Goal: Check status: Check status

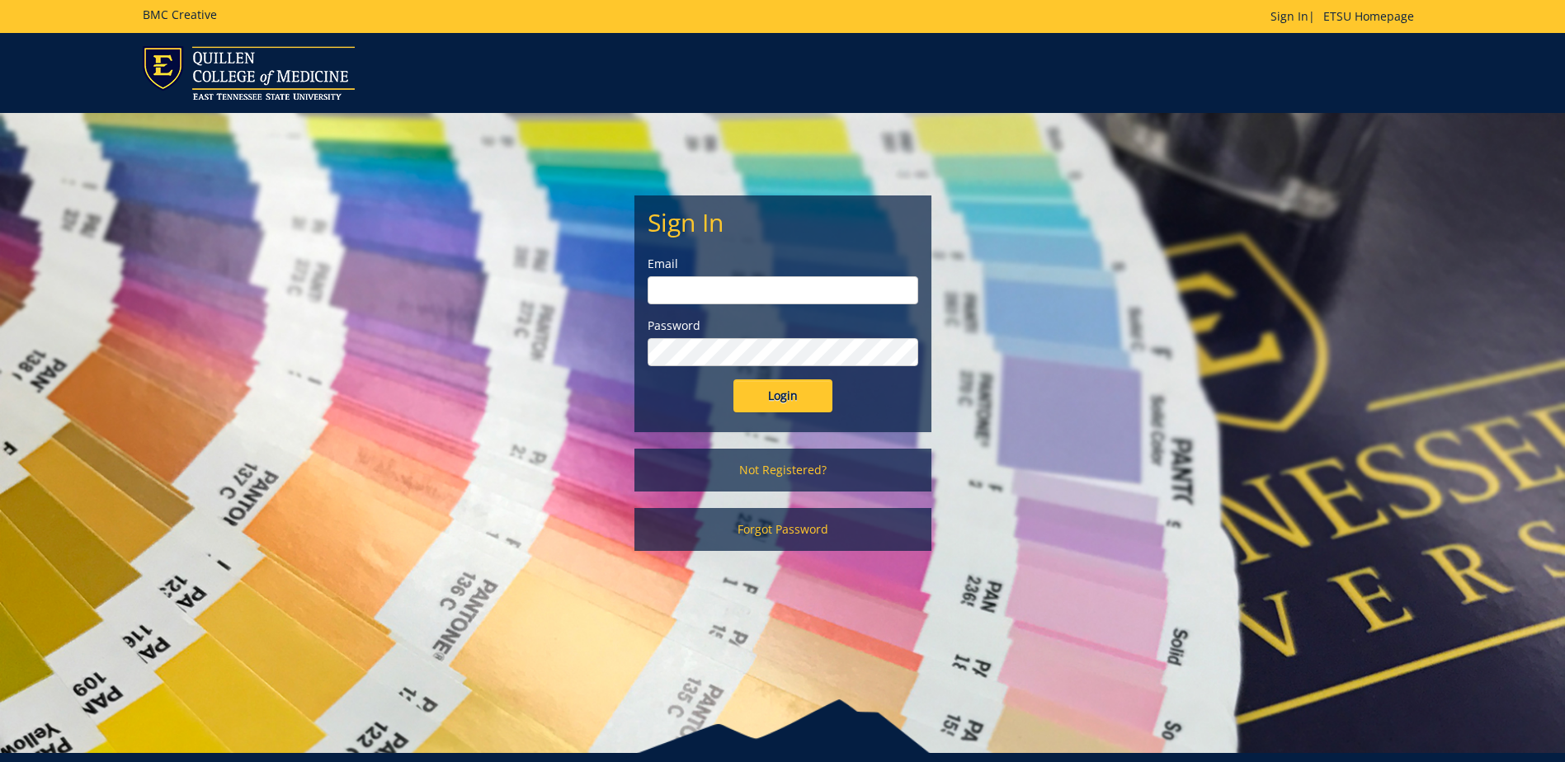
type input "postal@etsu.edu"
click at [784, 392] on input "Login" at bounding box center [783, 396] width 99 height 33
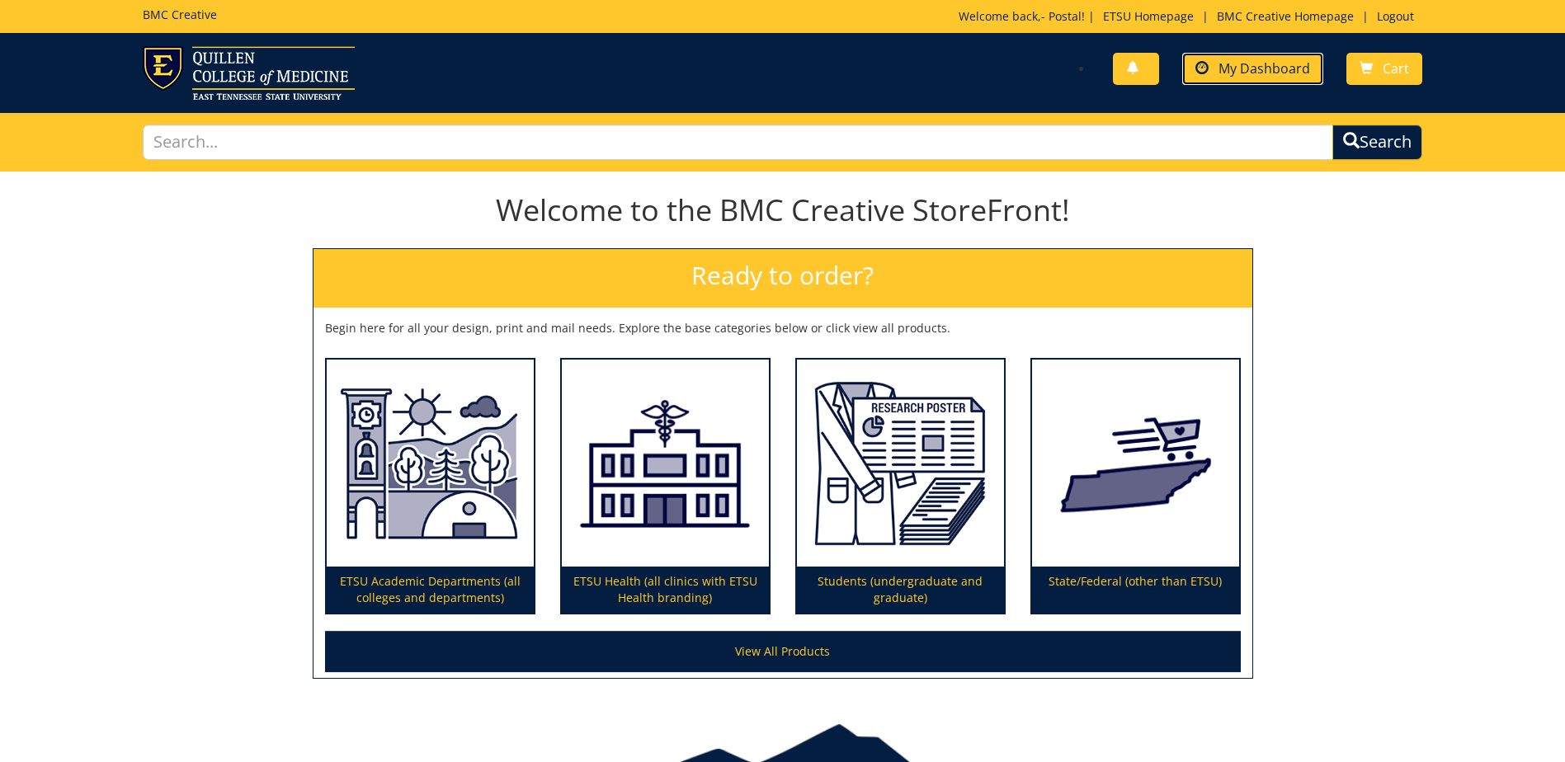
click at [1268, 70] on span "My Dashboard" at bounding box center [1265, 68] width 92 height 18
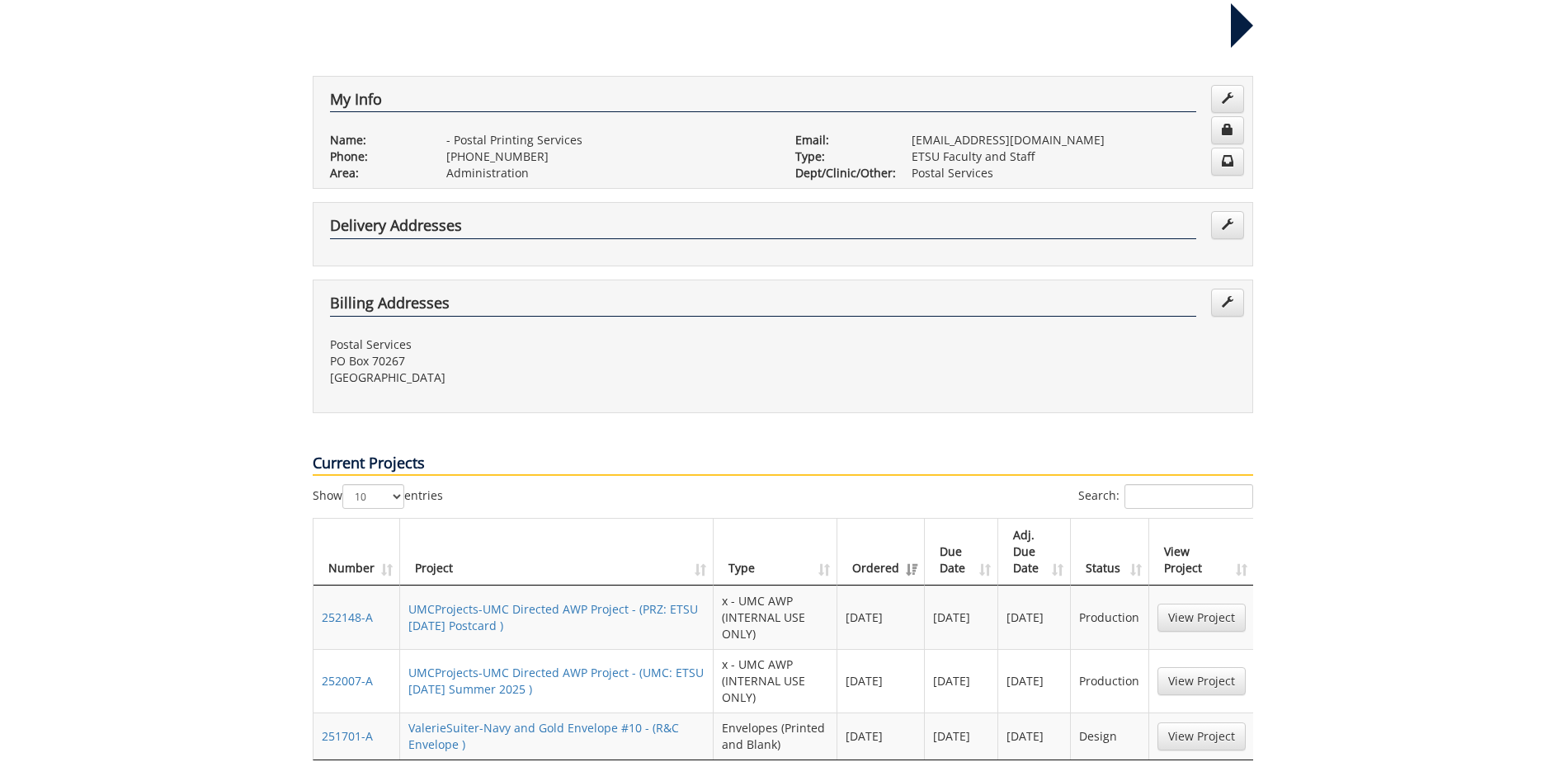
scroll to position [330, 0]
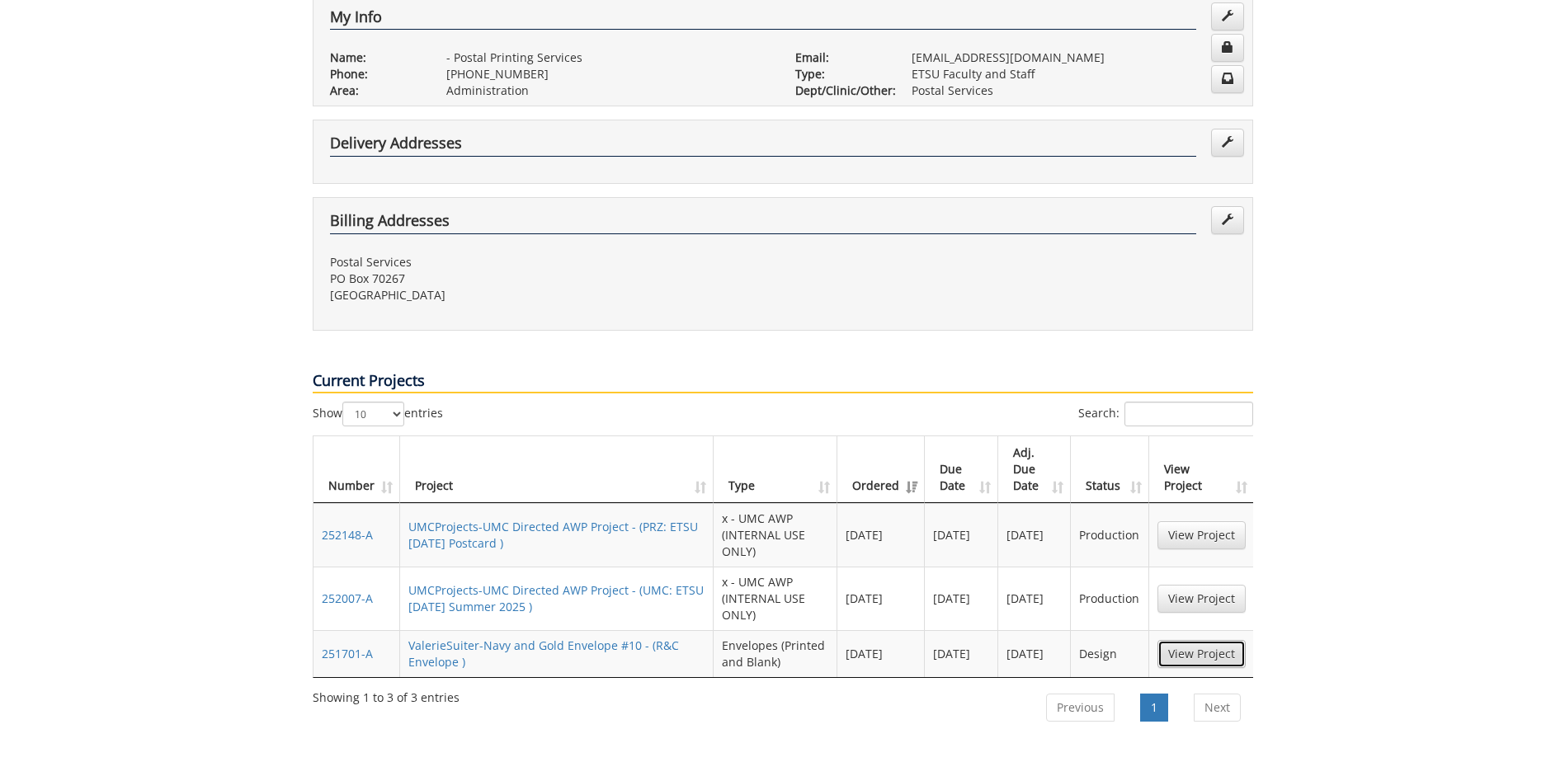
click at [1204, 640] on link "View Project" at bounding box center [1202, 654] width 88 height 28
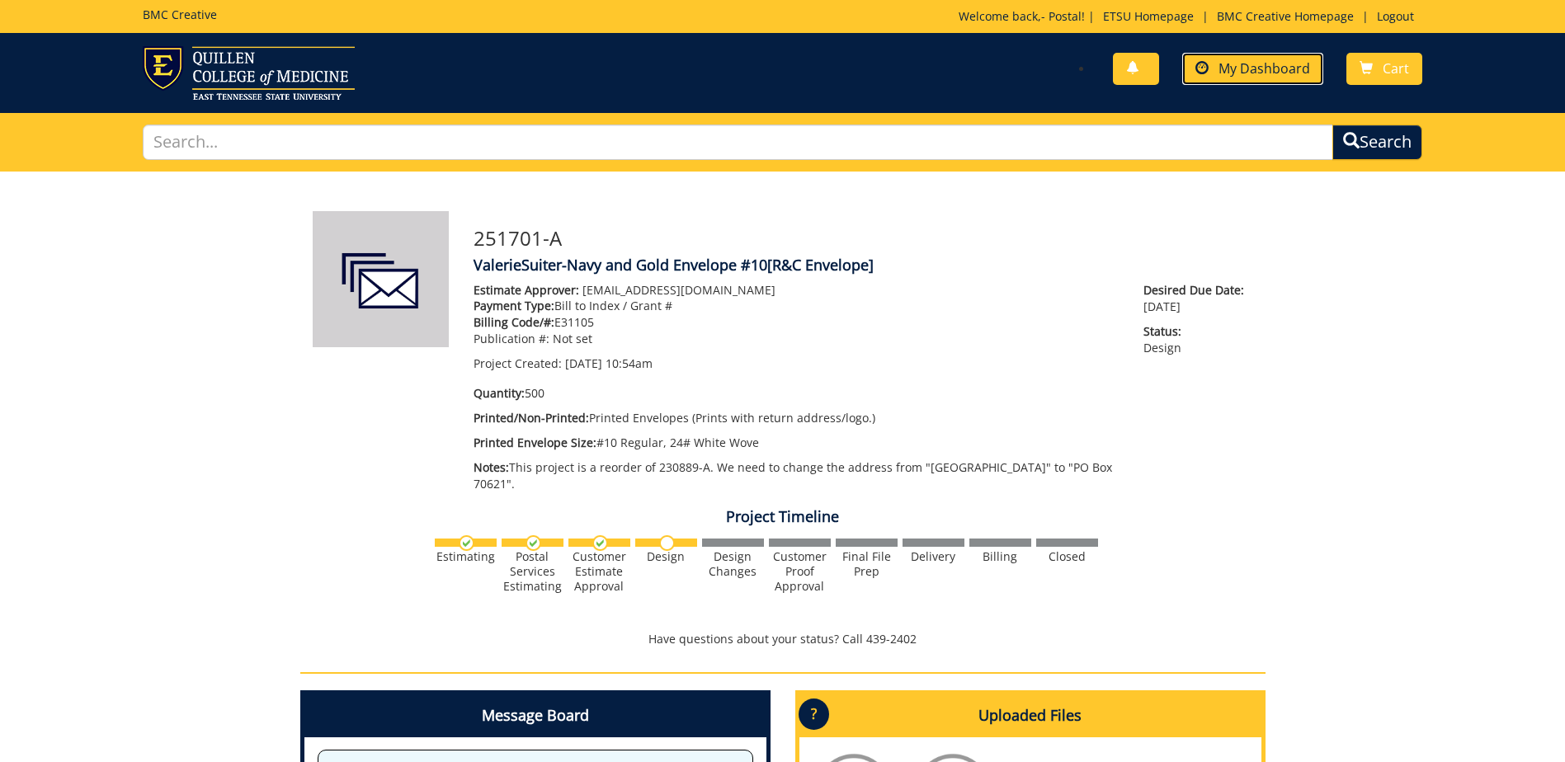
click at [1245, 68] on span "My Dashboard" at bounding box center [1265, 68] width 92 height 18
